Goal: Task Accomplishment & Management: Manage account settings

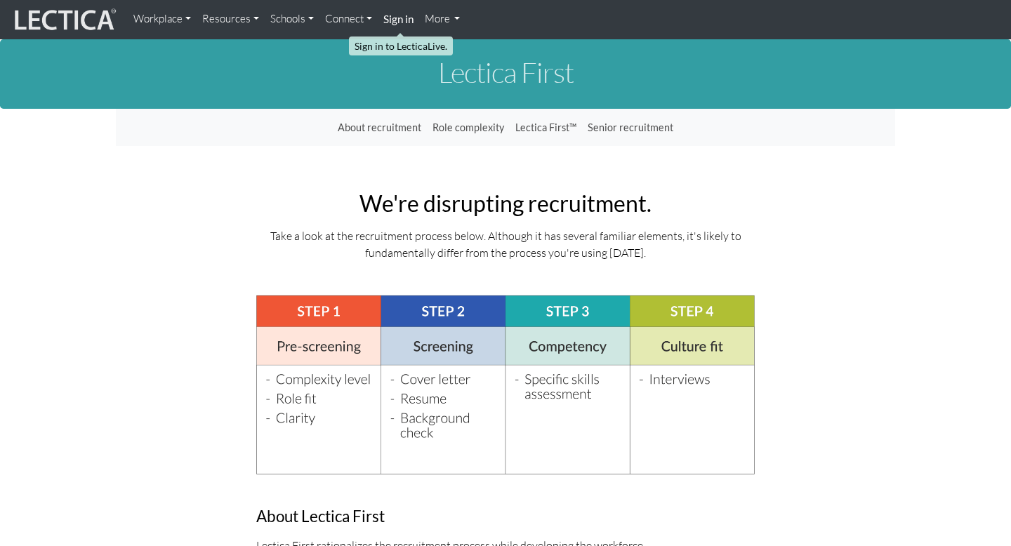
click at [395, 20] on strong "Sign in" at bounding box center [398, 19] width 30 height 13
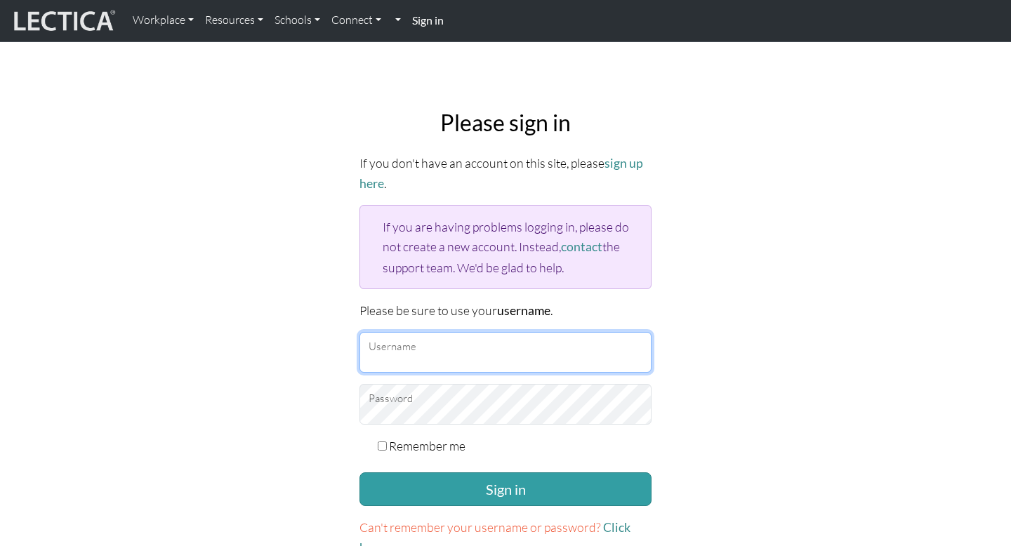
type input "markeily"
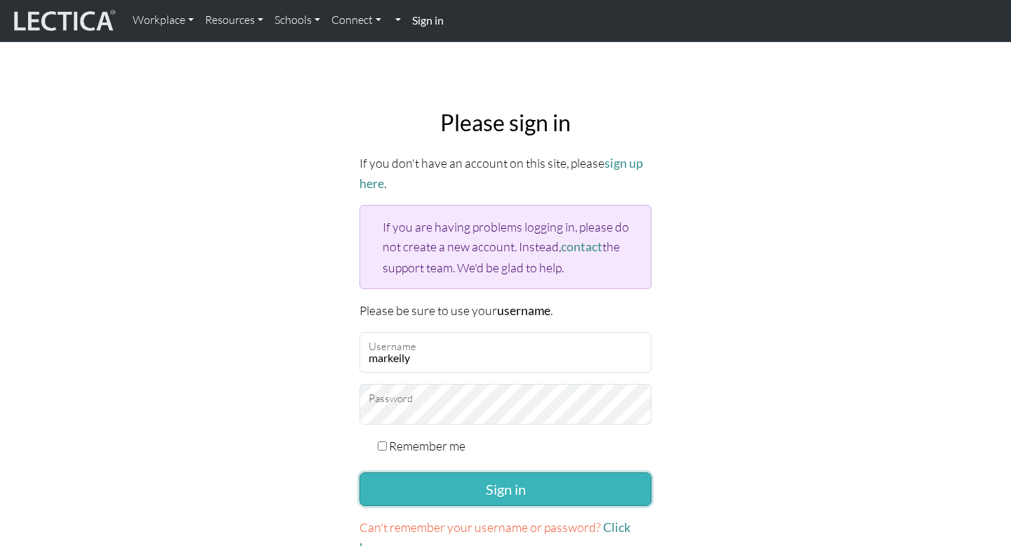
click at [504, 484] on button "Sign in" at bounding box center [505, 489] width 292 height 34
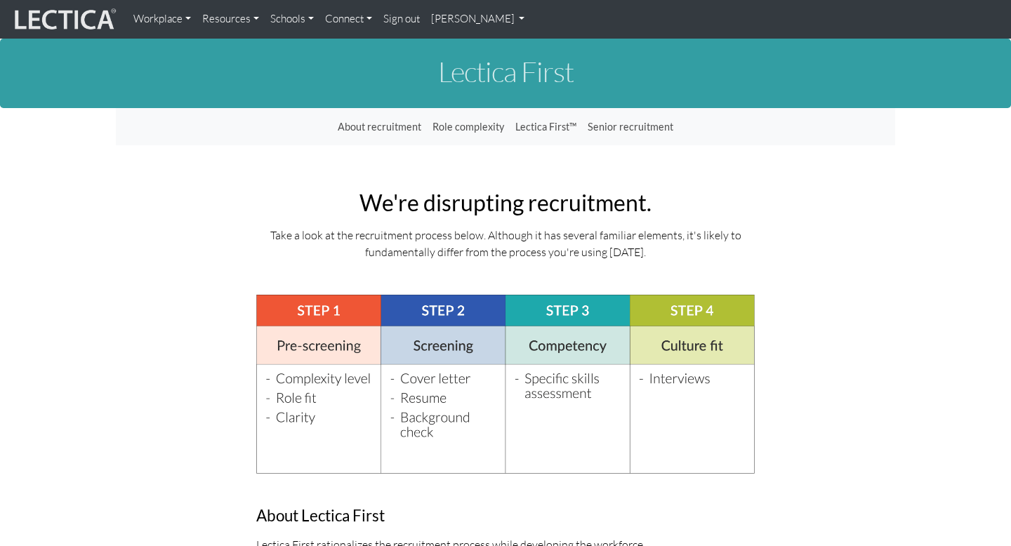
click at [489, 19] on link "[PERSON_NAME]" at bounding box center [477, 19] width 105 height 27
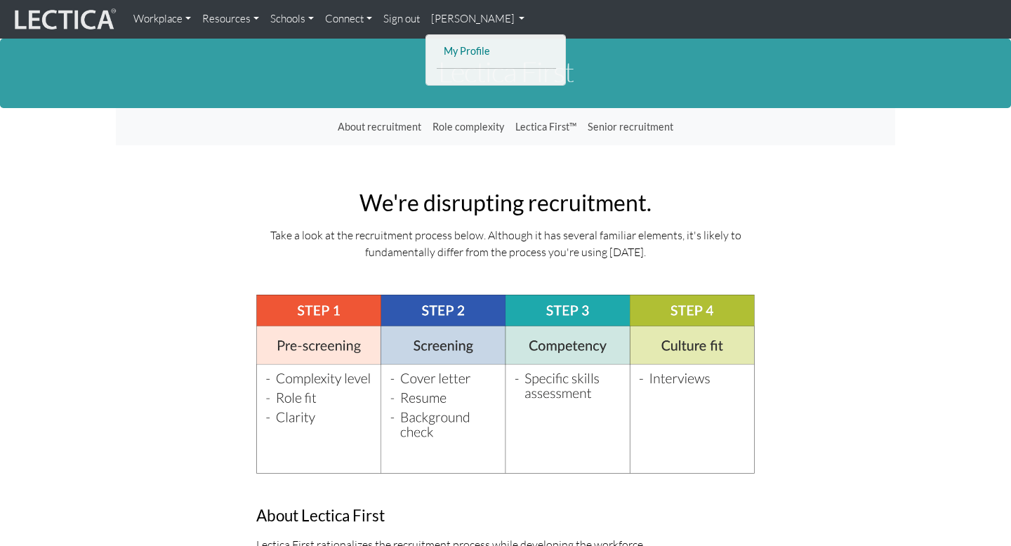
click at [468, 52] on link "My Profile" at bounding box center [496, 52] width 112 height 18
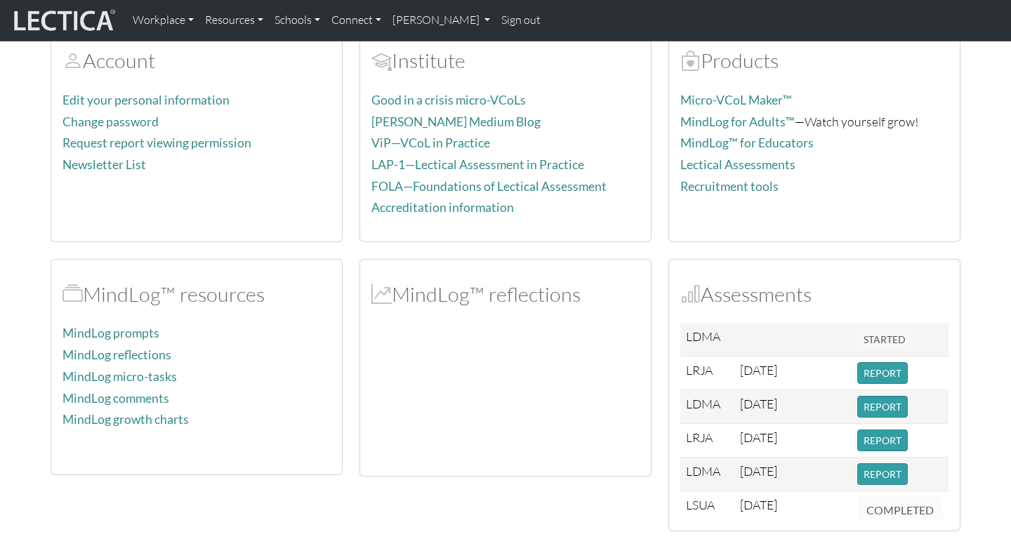
scroll to position [174, 0]
click at [125, 329] on link "MindLog prompts" at bounding box center [110, 331] width 97 height 15
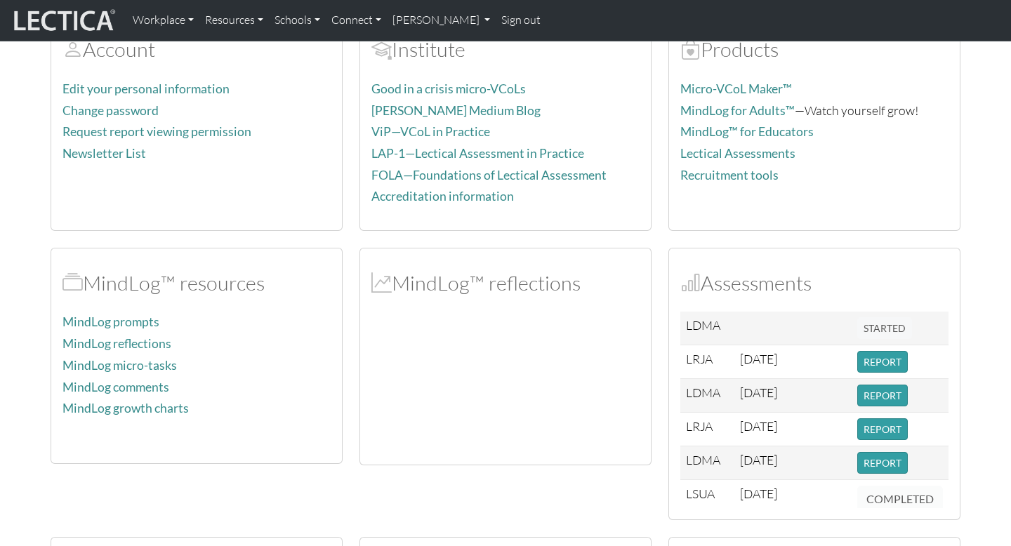
scroll to position [136, 0]
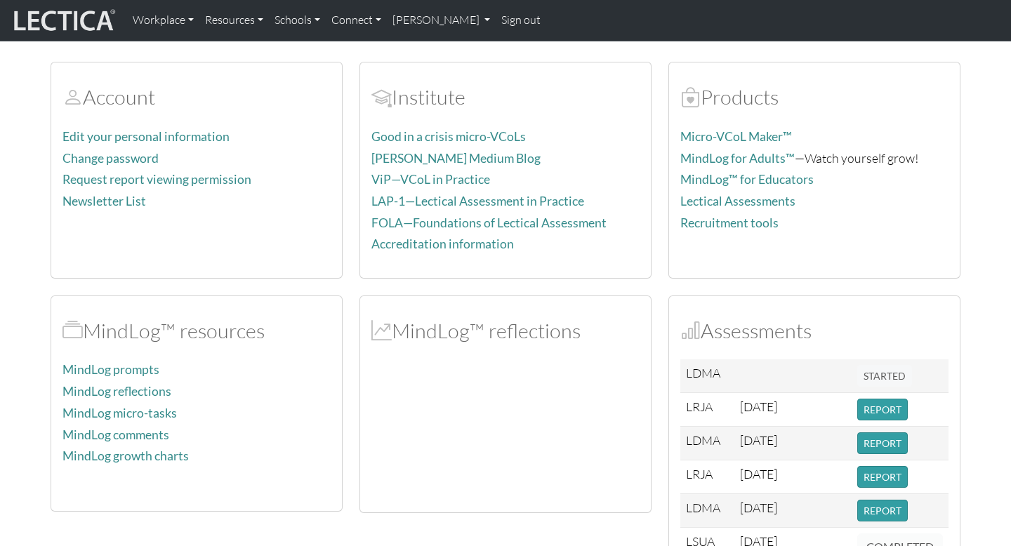
drag, startPoint x: 707, startPoint y: 152, endPoint x: 710, endPoint y: 139, distance: 13.1
click at [710, 139] on div "Account Edit your personal information Change password Request report viewing p…" at bounding box center [505, 451] width 927 height 813
click at [592, 465] on div at bounding box center [505, 436] width 268 height 131
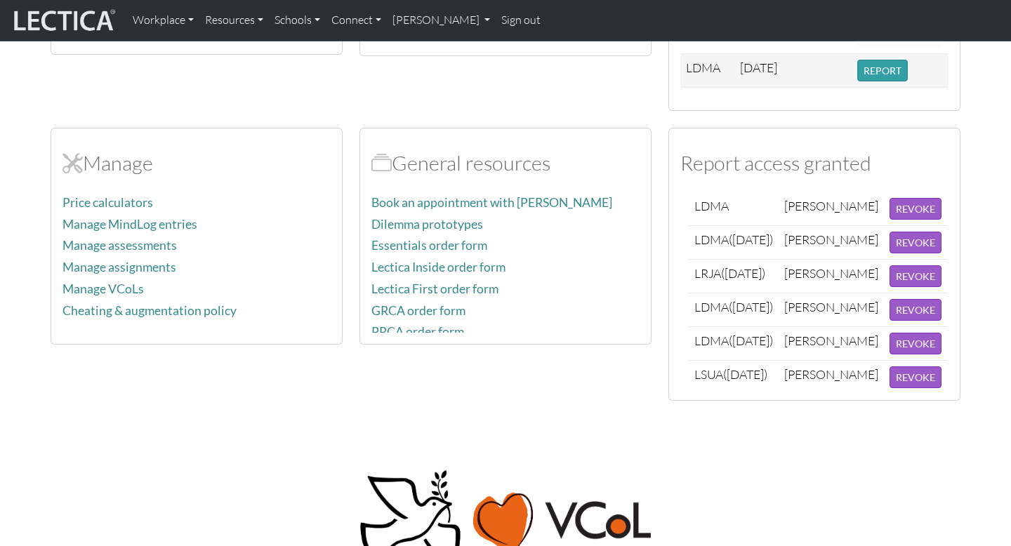
scroll to position [597, 0]
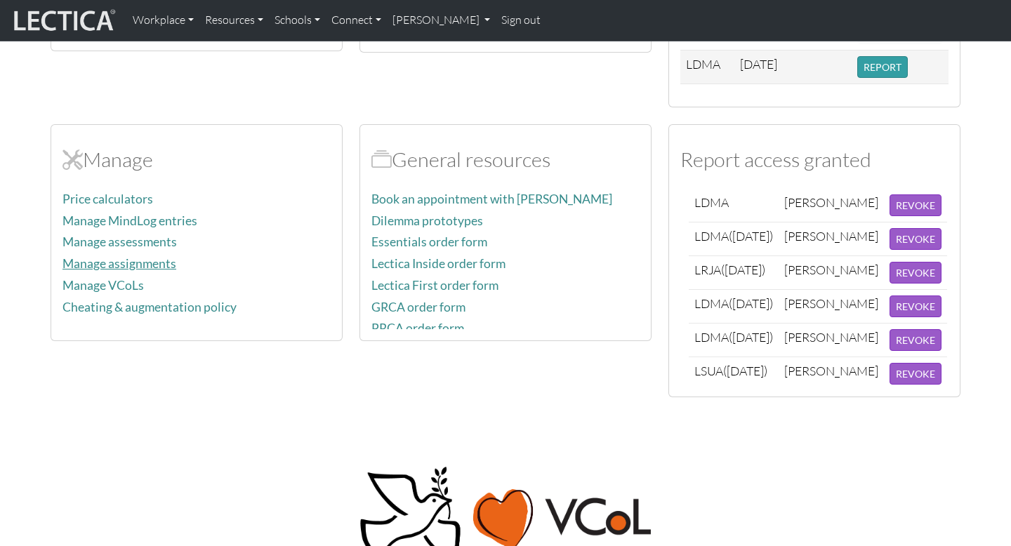
click at [142, 261] on link "Manage assignments" at bounding box center [119, 263] width 114 height 15
click at [159, 239] on link "Manage assessments" at bounding box center [119, 241] width 114 height 15
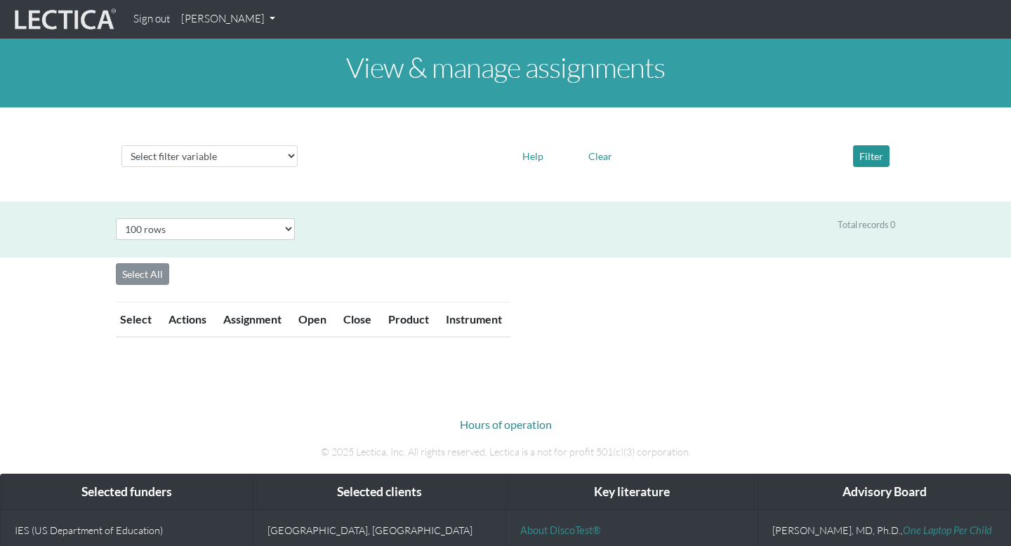
select select "100"
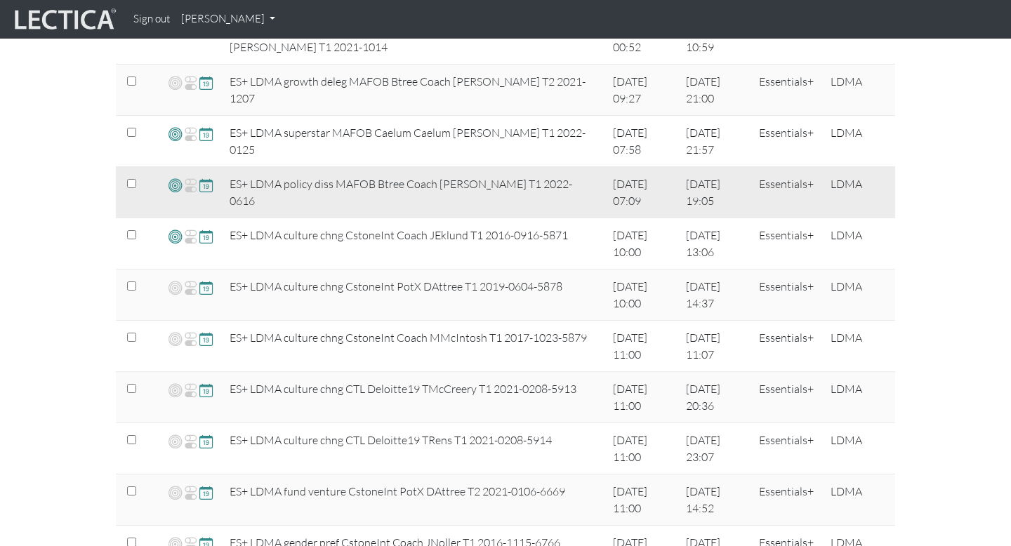
scroll to position [404, 0]
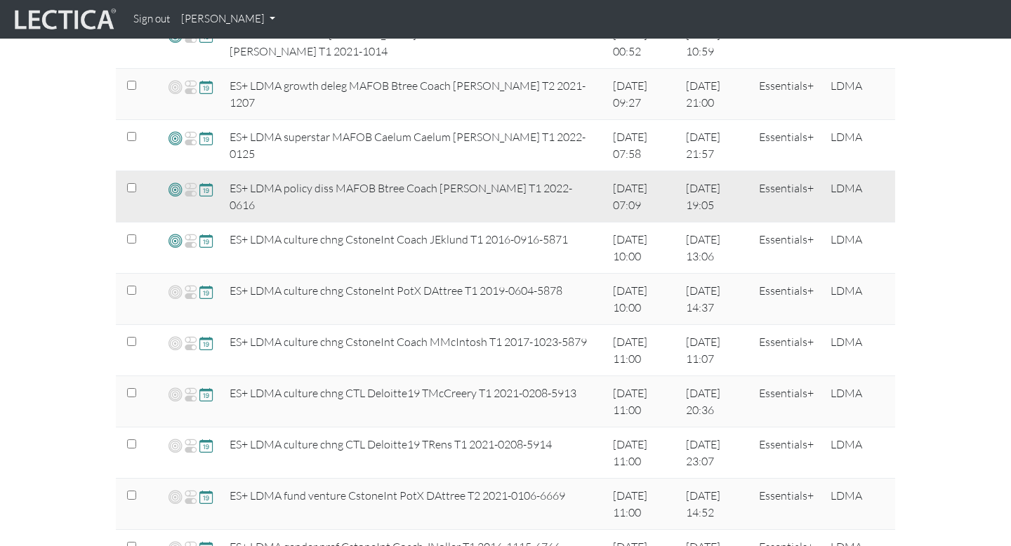
click at [131, 187] on input "checkbox" at bounding box center [131, 187] width 9 height 9
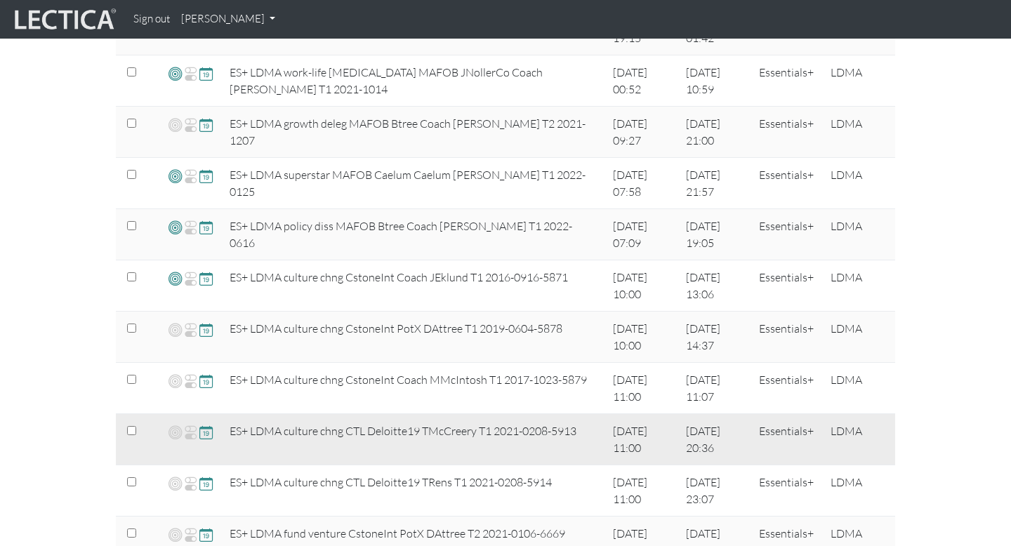
scroll to position [364, 0]
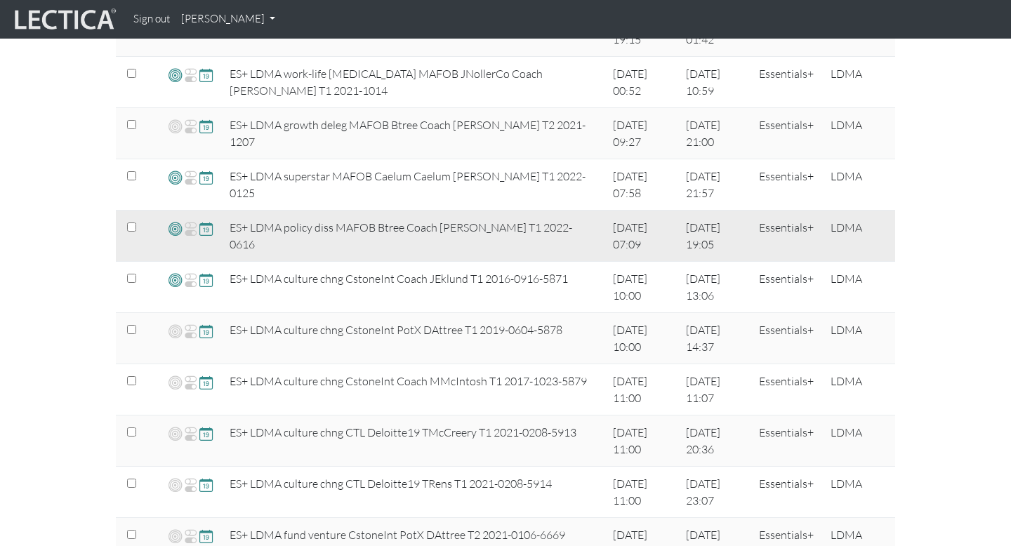
click at [131, 227] on input "checkbox" at bounding box center [131, 227] width 9 height 9
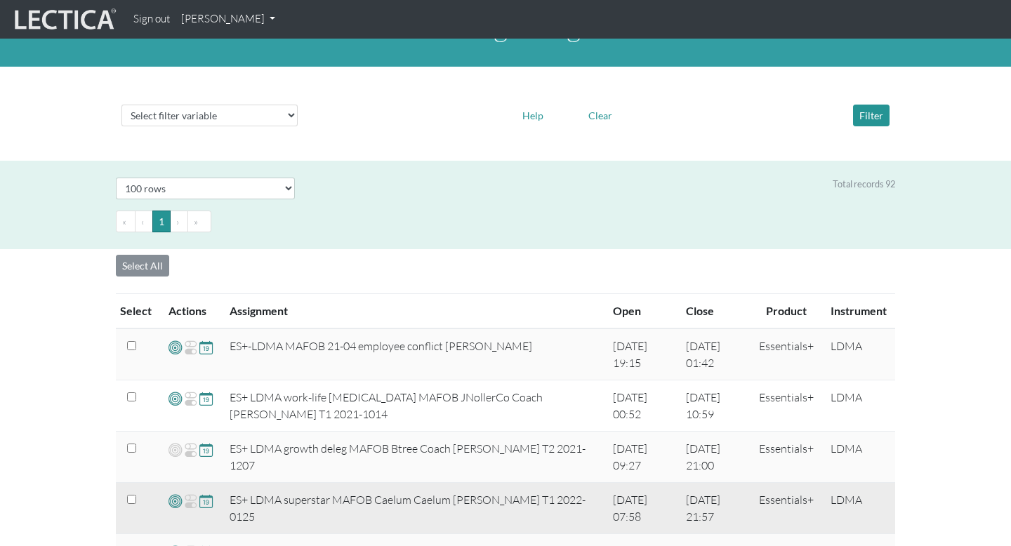
scroll to position [39, 0]
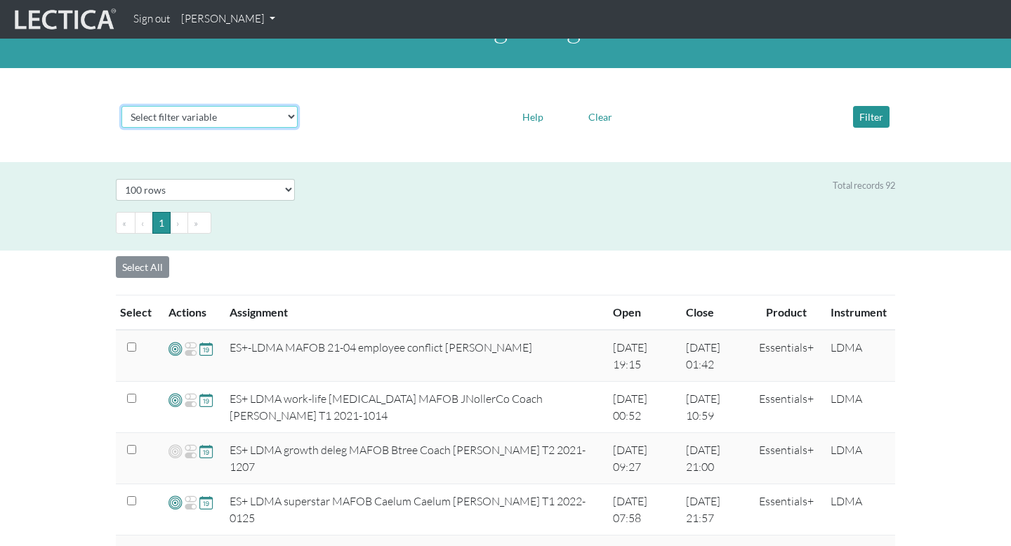
click at [290, 115] on select "Select filter variable Assignment name Date open Date close Instrument name Pro…" at bounding box center [209, 117] width 176 height 22
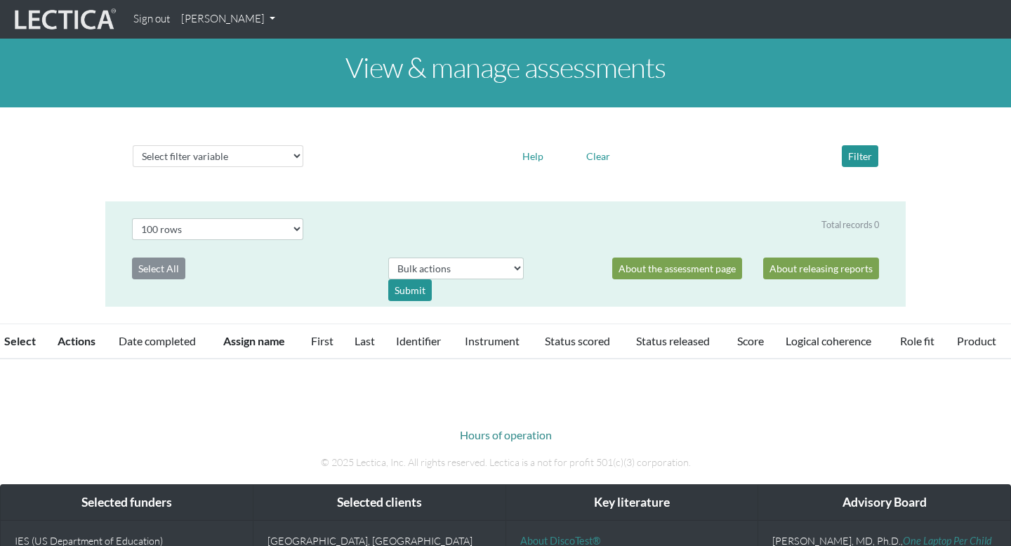
select select "100"
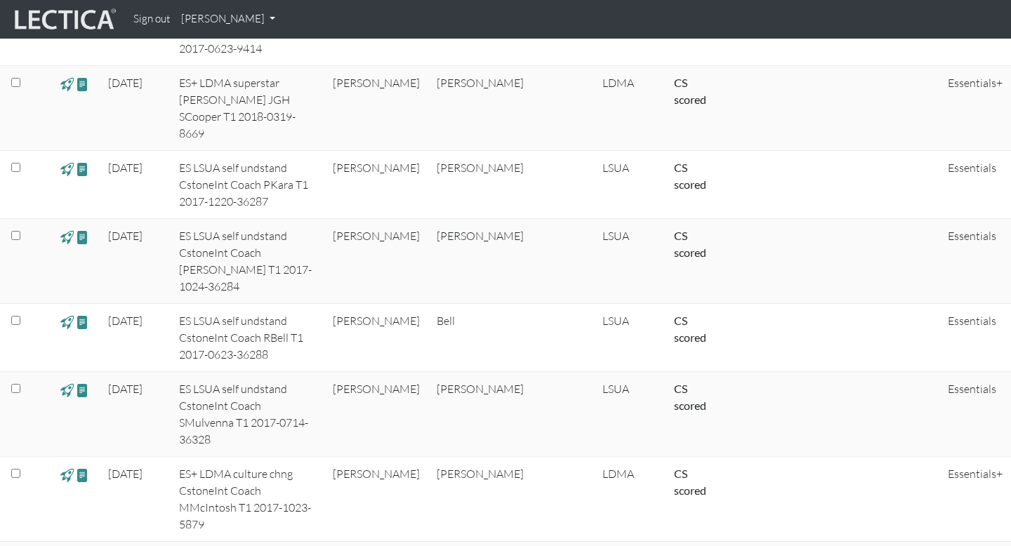
scroll to position [4101, 0]
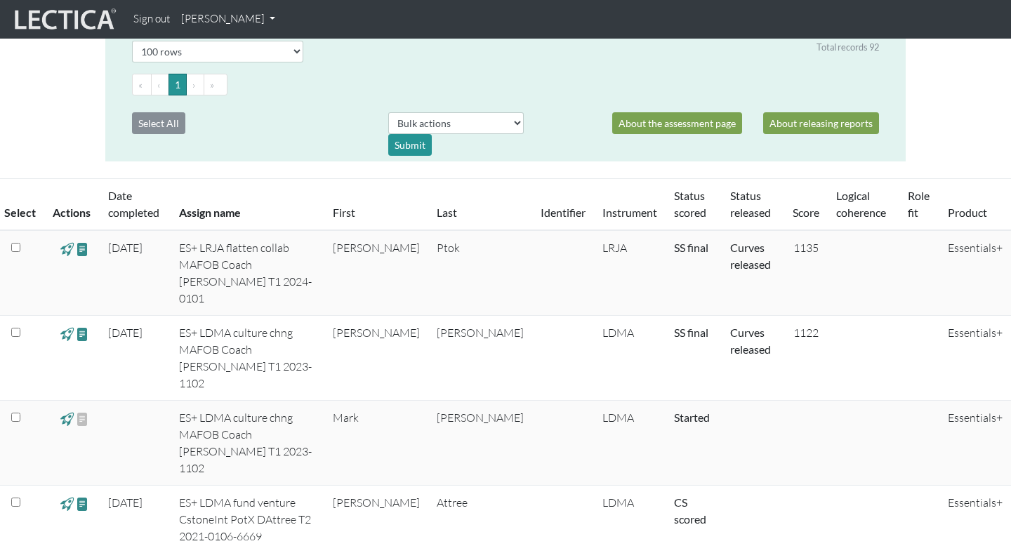
scroll to position [179, 0]
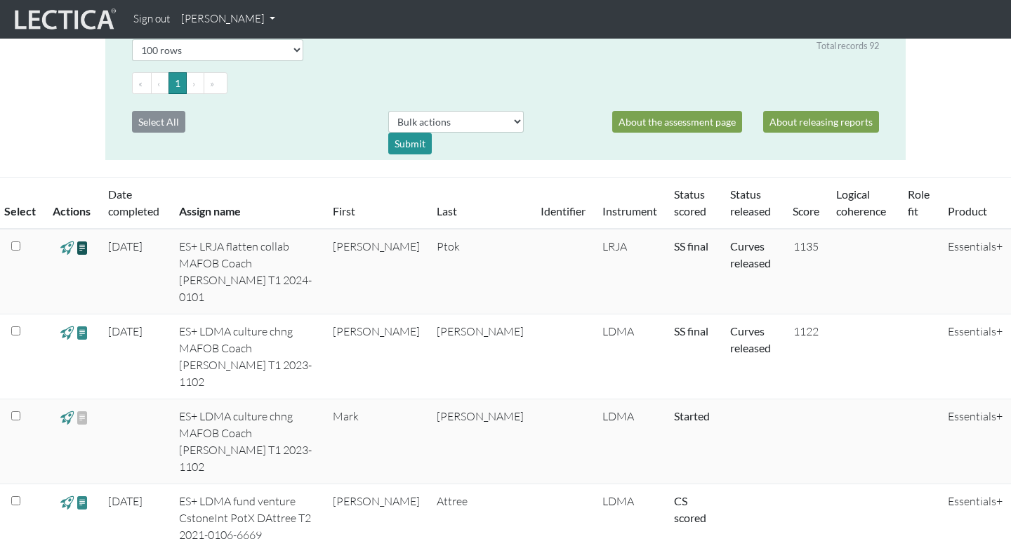
click at [83, 247] on span at bounding box center [82, 247] width 13 height 16
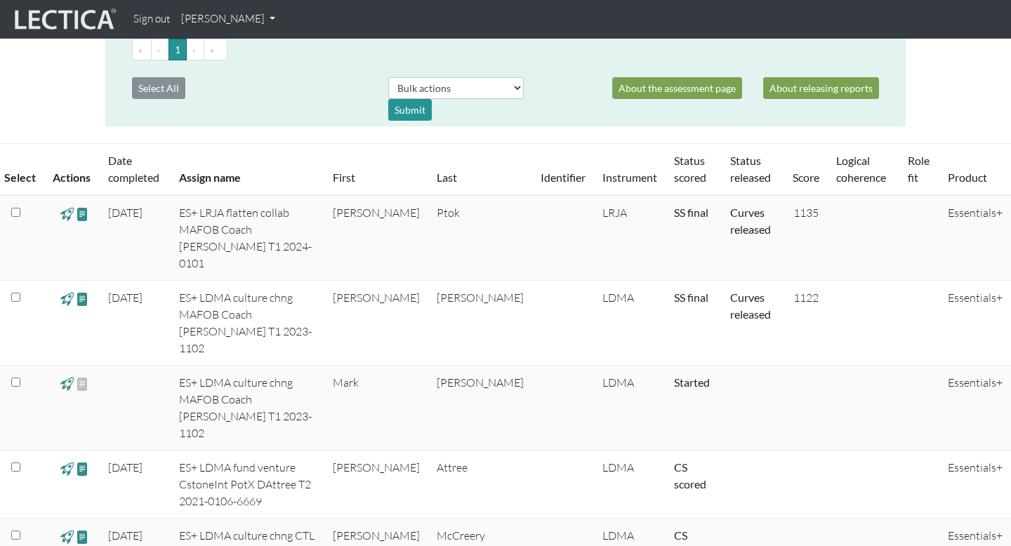
scroll to position [167, 0]
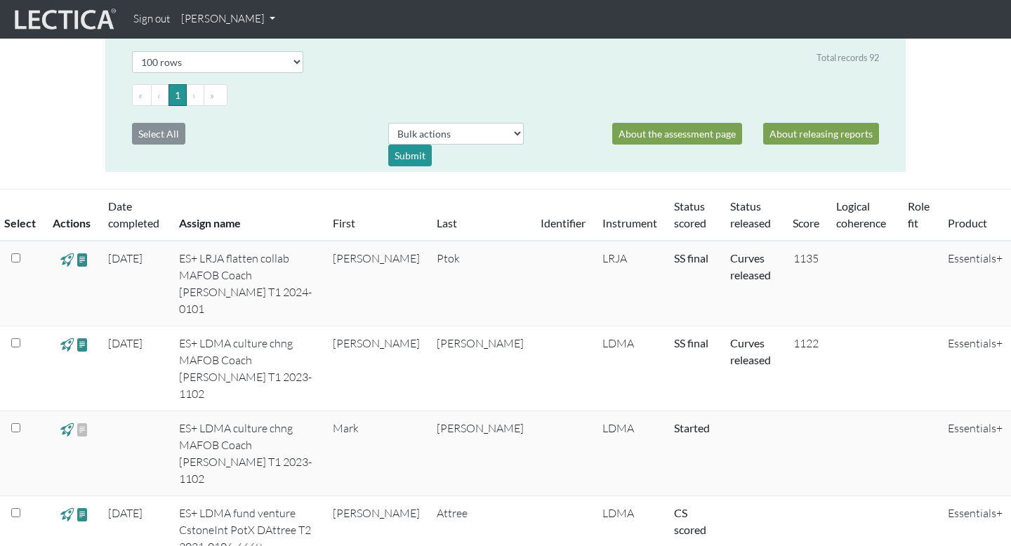
click at [187, 96] on li "›" at bounding box center [196, 95] width 18 height 22
click at [189, 96] on li "›" at bounding box center [196, 95] width 18 height 22
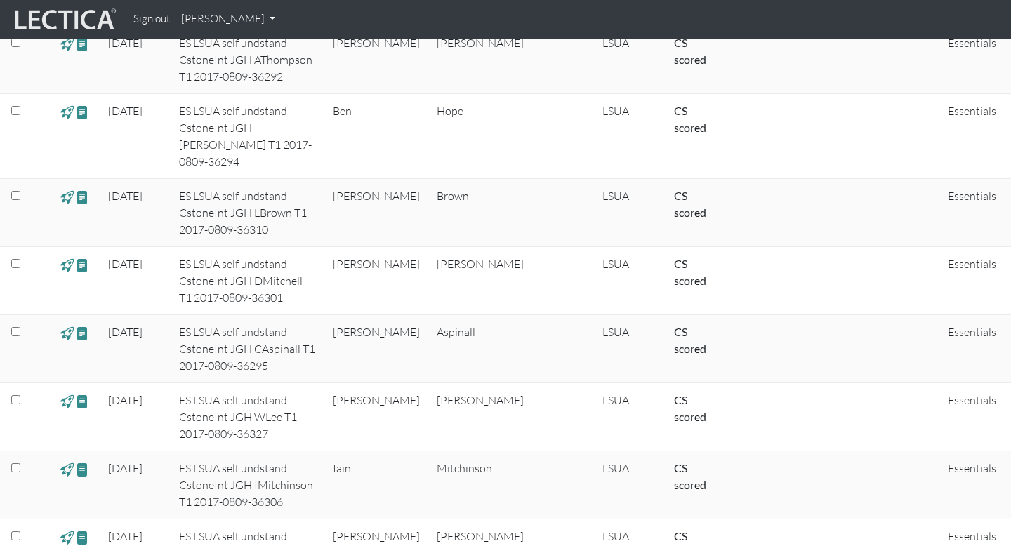
scroll to position [5722, 0]
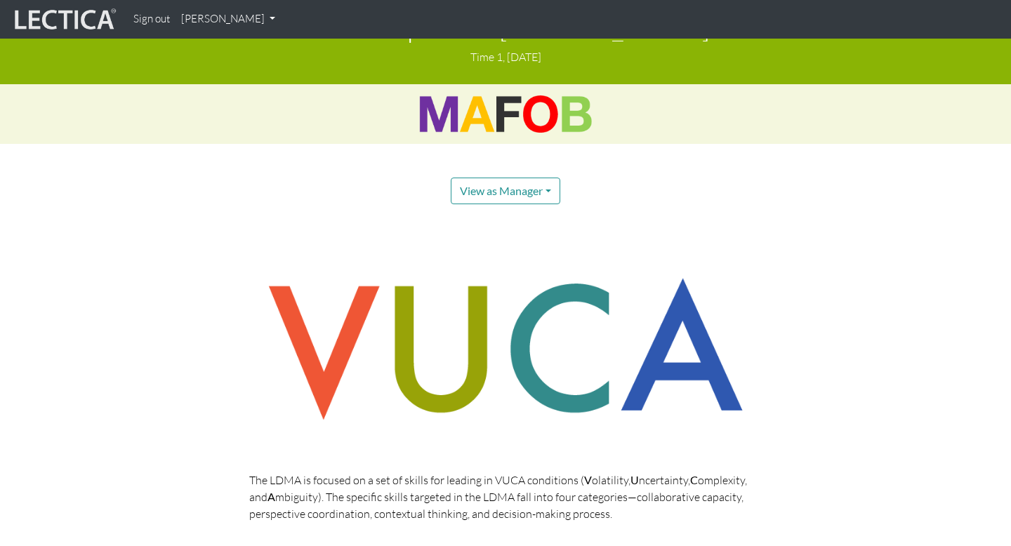
scroll to position [8, 0]
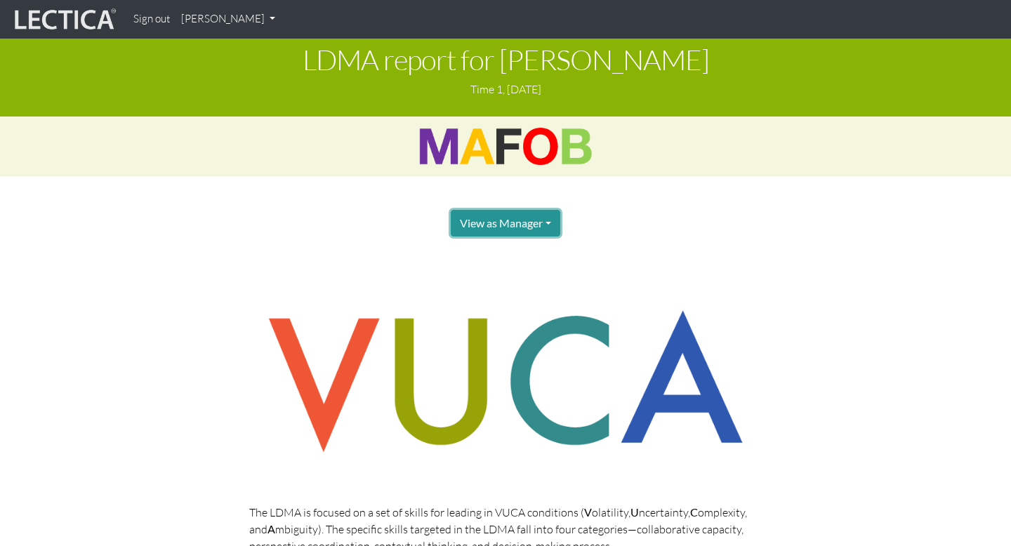
click at [556, 222] on button "View as Manager" at bounding box center [506, 223] width 110 height 27
click at [525, 272] on link "Test-taker" at bounding box center [521, 271] width 112 height 18
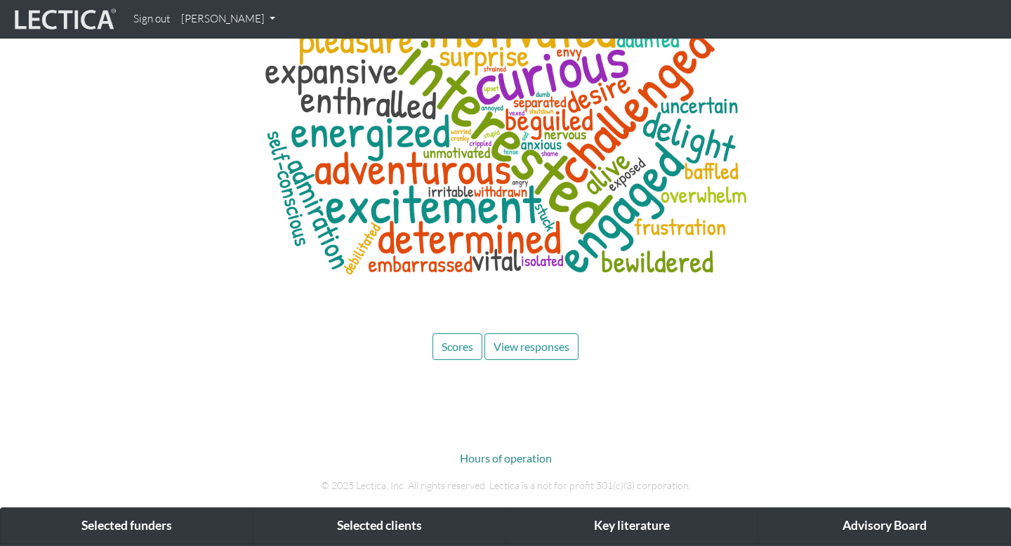
scroll to position [5401, 0]
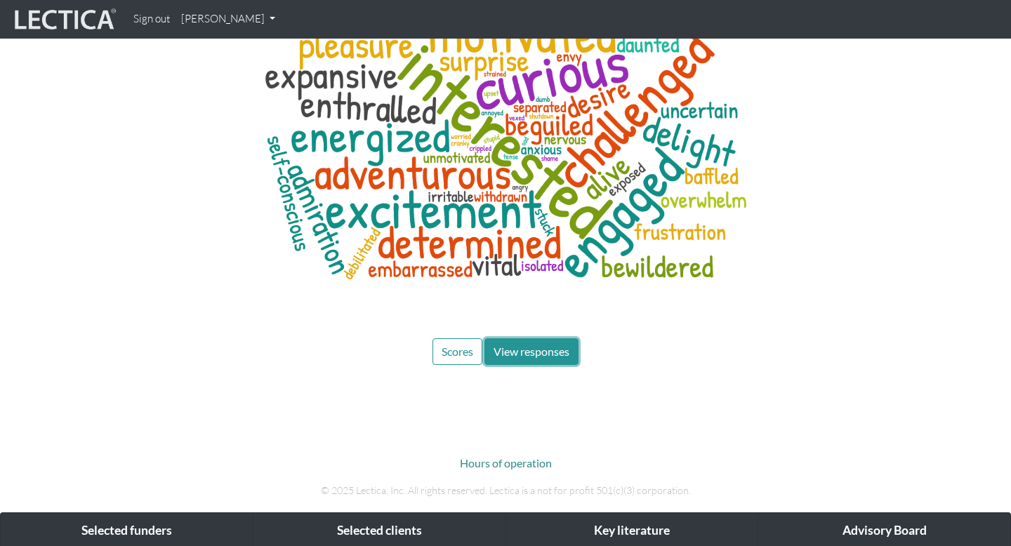
click at [525, 345] on span "View responses" at bounding box center [531, 351] width 76 height 13
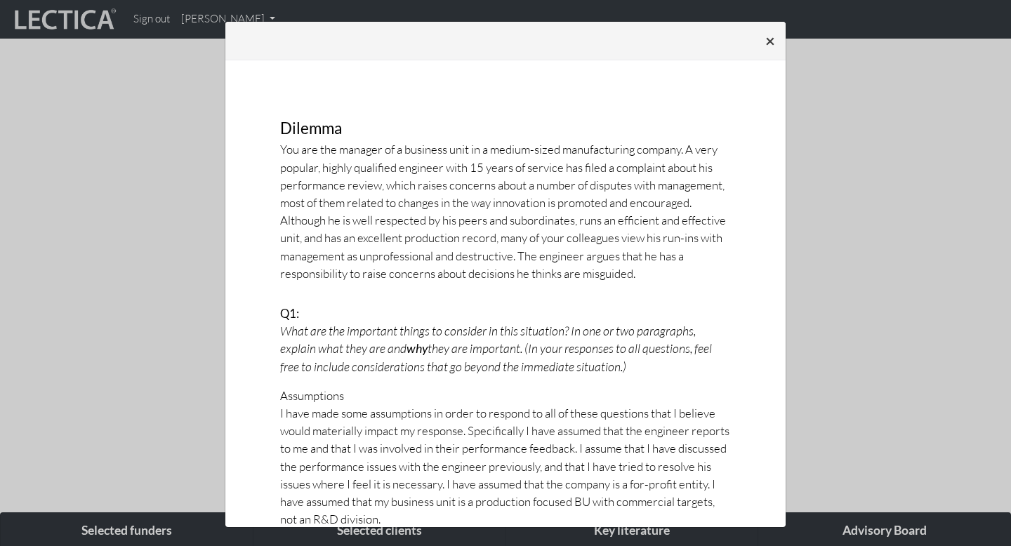
click at [771, 41] on span "×" at bounding box center [770, 40] width 10 height 20
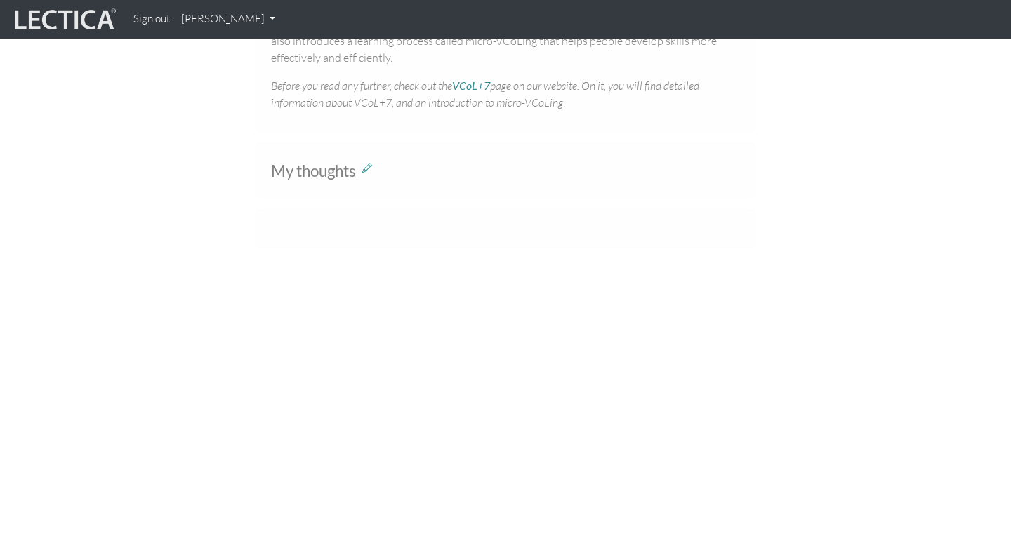
scroll to position [947, 0]
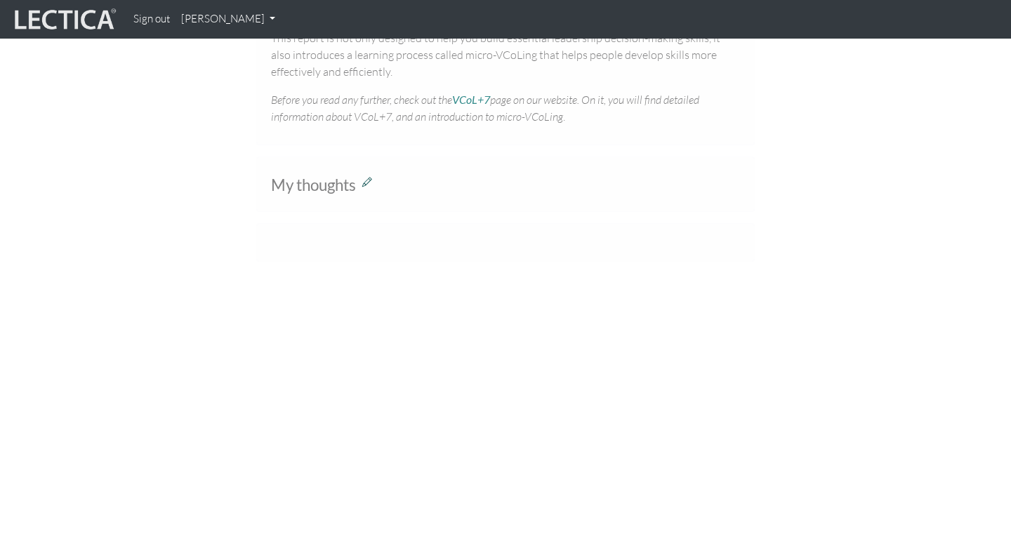
click at [370, 180] on icon at bounding box center [367, 181] width 10 height 12
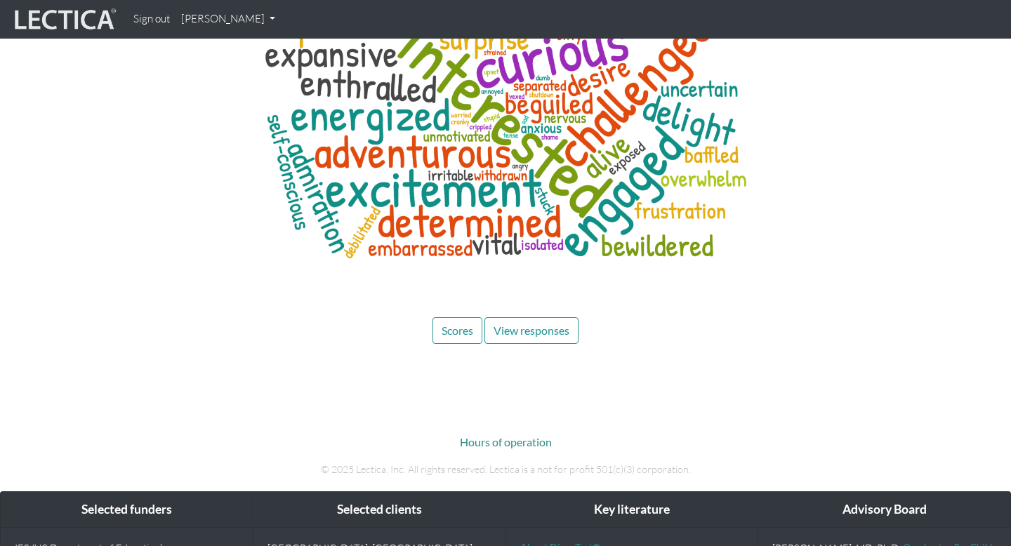
scroll to position [5474, 0]
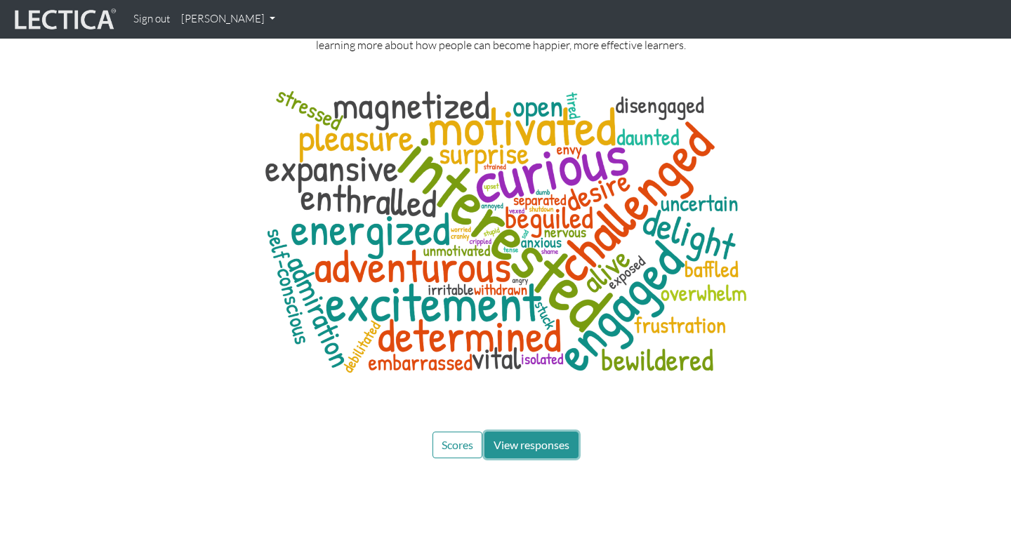
click at [527, 438] on span "View responses" at bounding box center [531, 444] width 76 height 13
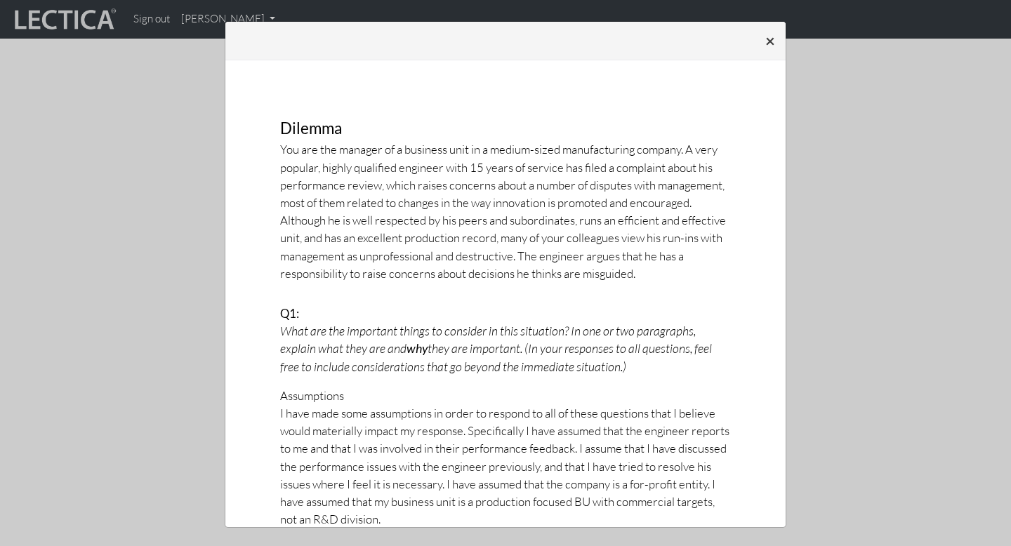
click at [772, 39] on span "×" at bounding box center [770, 40] width 10 height 20
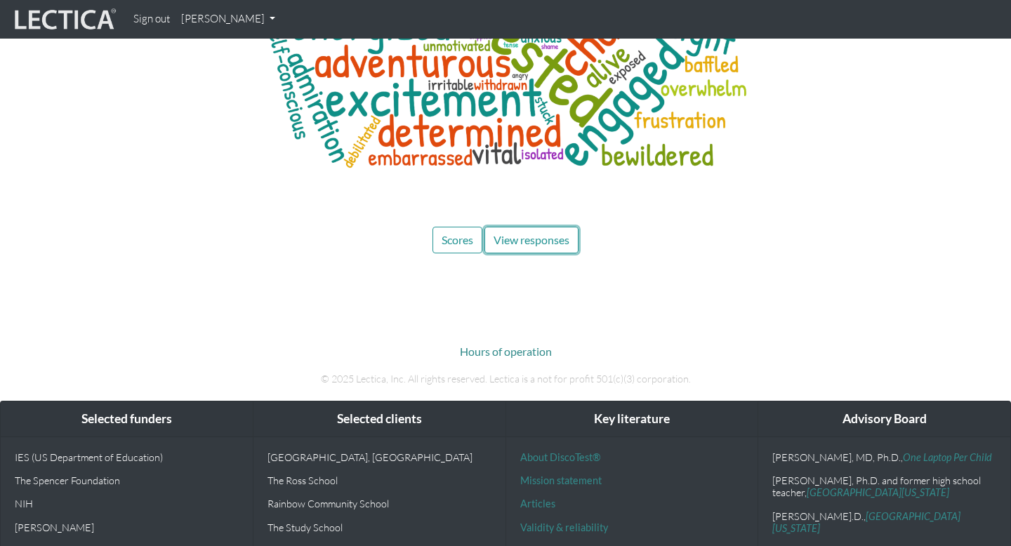
scroll to position [5677, 0]
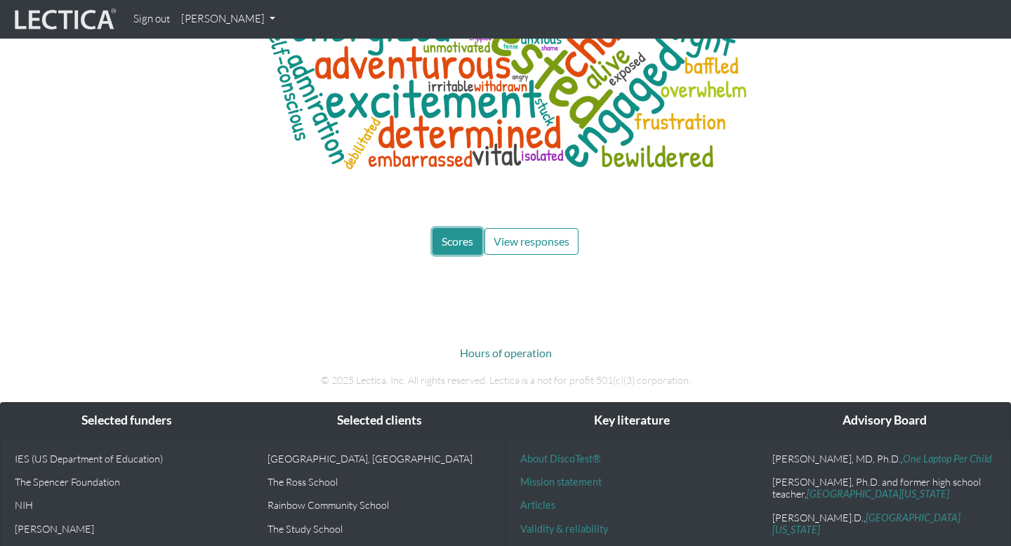
click at [459, 234] on span "Scores" at bounding box center [458, 240] width 32 height 13
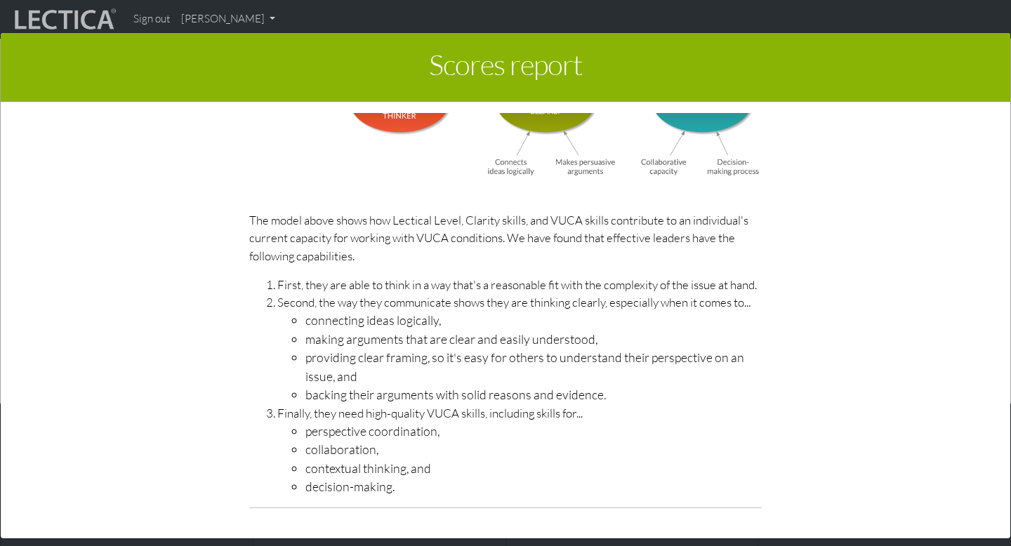
scroll to position [4218, 0]
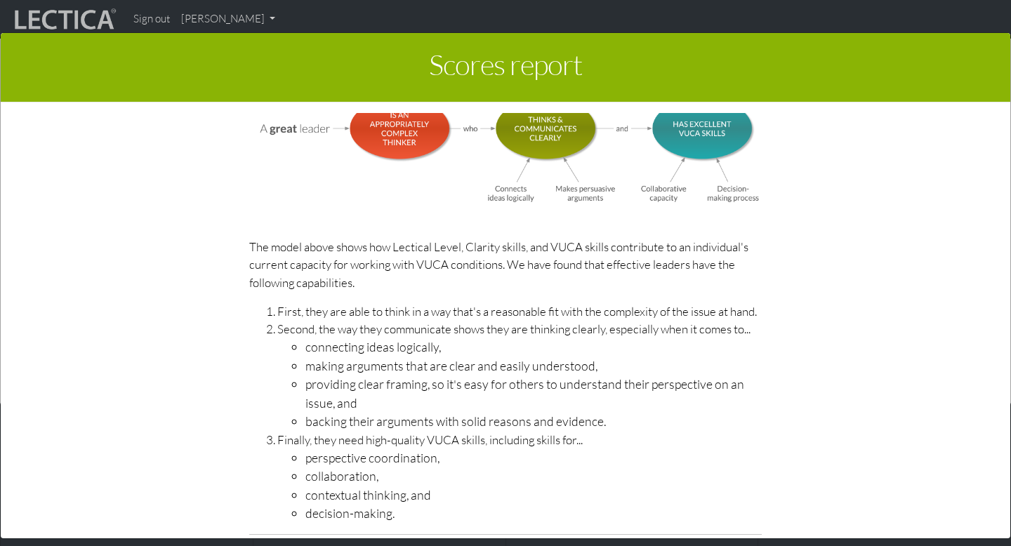
click at [458, 441] on li "Finally, they need high-quality VUCA skills, including skills for... perspectiv…" at bounding box center [519, 477] width 484 height 92
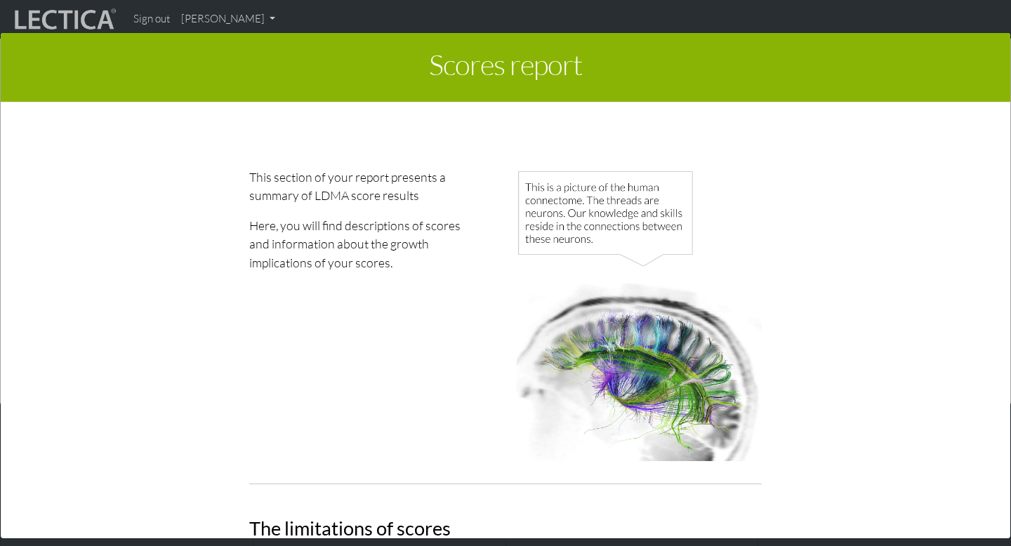
scroll to position [0, 0]
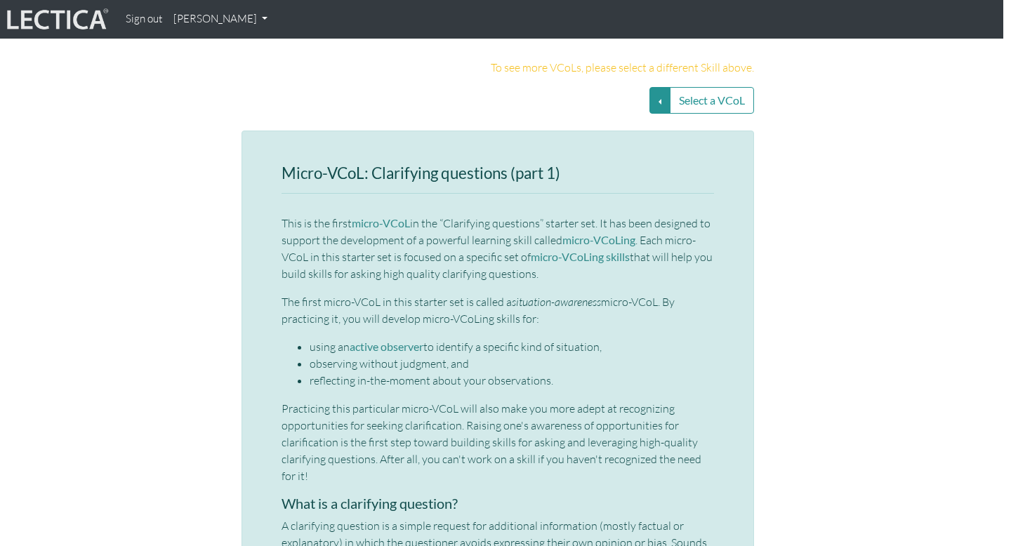
scroll to position [2992, 8]
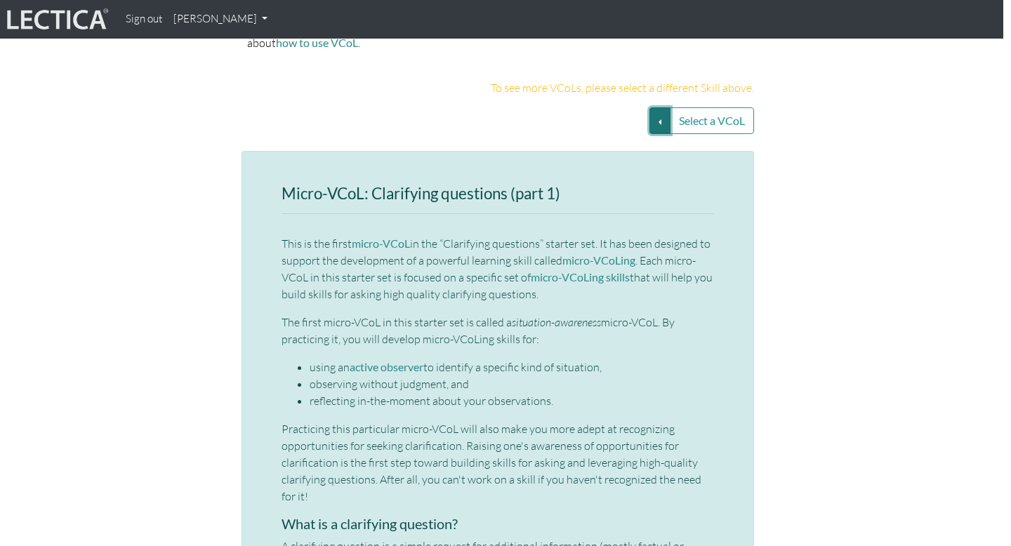
click at [657, 107] on button "Select a VCoL" at bounding box center [659, 120] width 21 height 27
click at [571, 146] on link "Clarifying questions (SS3)" at bounding box center [575, 154] width 117 height 16
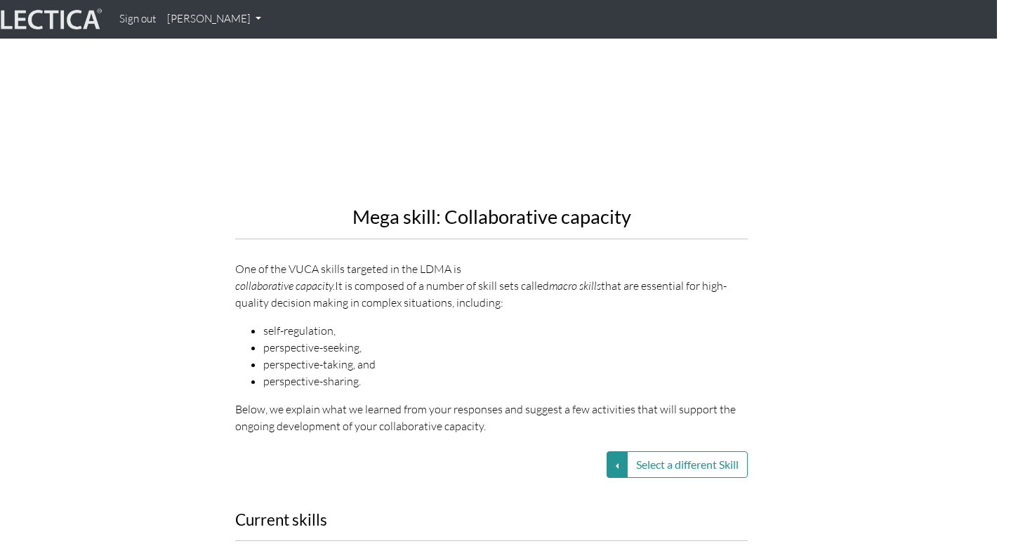
scroll to position [1454, 14]
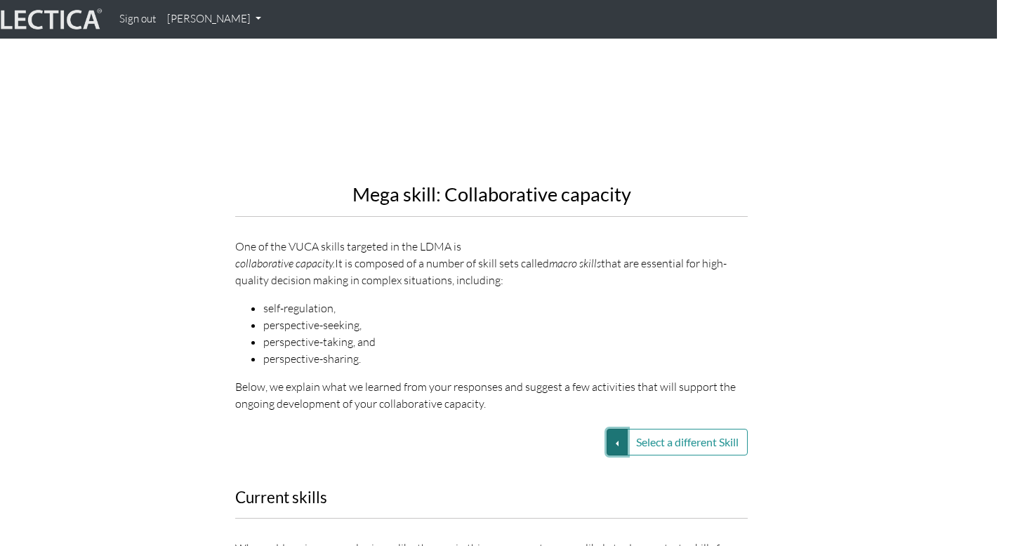
click at [613, 429] on button "Select a different Skill" at bounding box center [616, 442] width 21 height 27
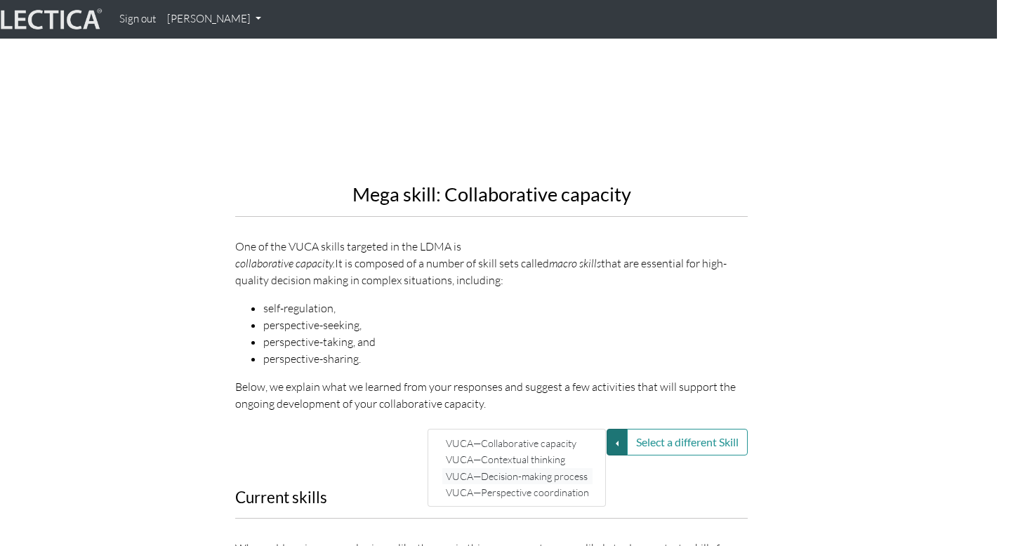
click at [548, 468] on link "VUCA—Decision-making process" at bounding box center [517, 476] width 150 height 16
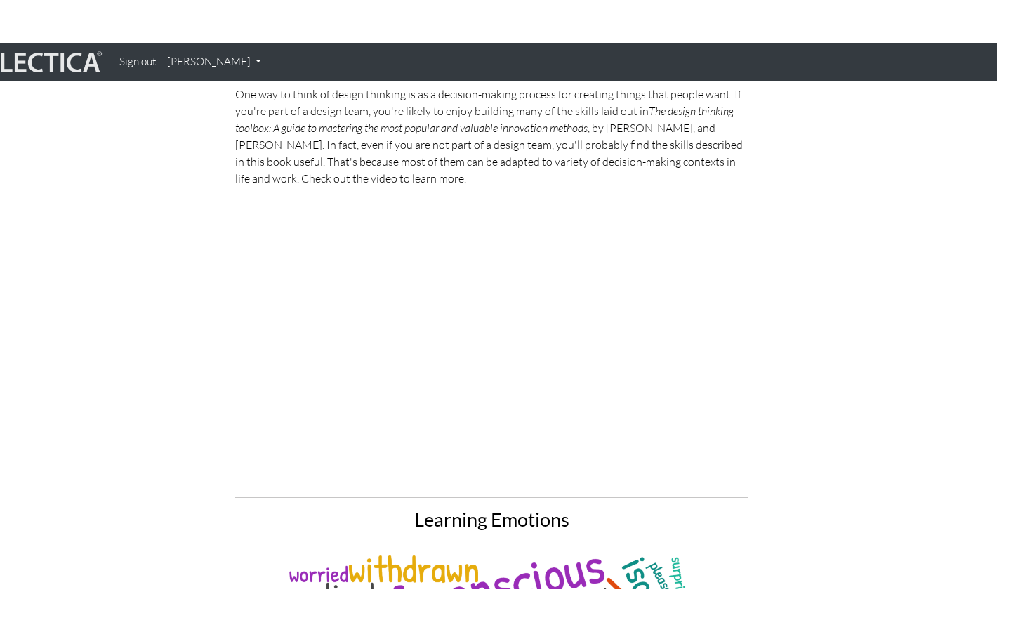
scroll to position [4289, 14]
